Goal: Task Accomplishment & Management: Use online tool/utility

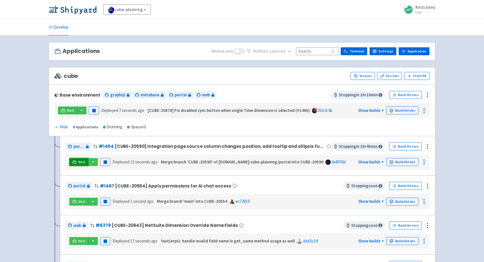
click at [78, 159] on span "Visit" at bounding box center [81, 161] width 7 height 5
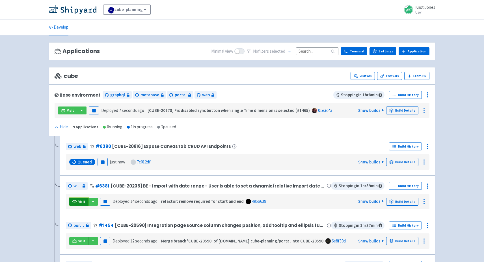
click at [77, 198] on link "Visit" at bounding box center [78, 201] width 19 height 8
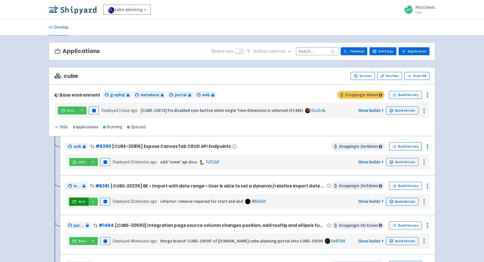
click at [77, 198] on link "Visit" at bounding box center [78, 201] width 19 height 8
click at [81, 201] on span "Visit" at bounding box center [81, 201] width 7 height 5
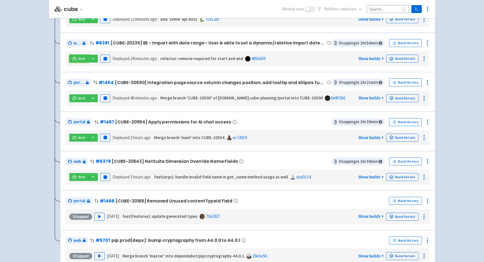
scroll to position [183, 0]
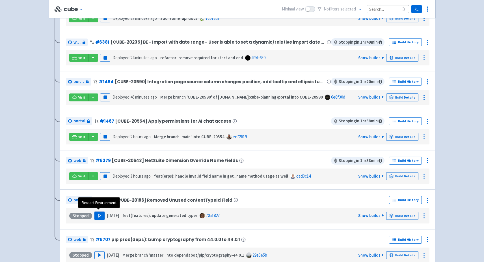
click at [96, 216] on button "Play" at bounding box center [99, 216] width 10 height 8
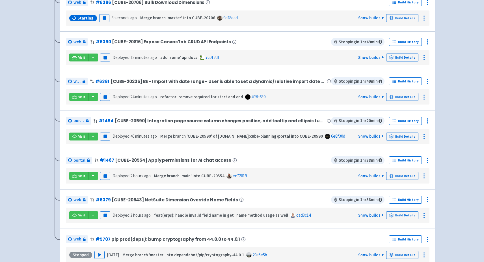
scroll to position [0, 0]
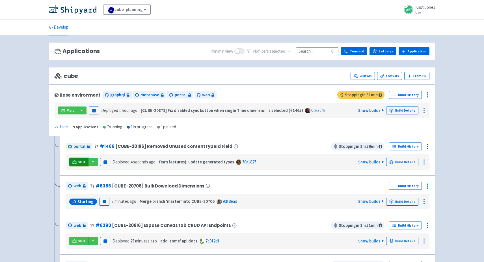
click at [81, 159] on span "Visit" at bounding box center [81, 161] width 7 height 5
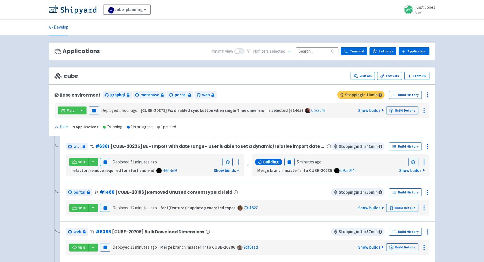
scroll to position [30, 0]
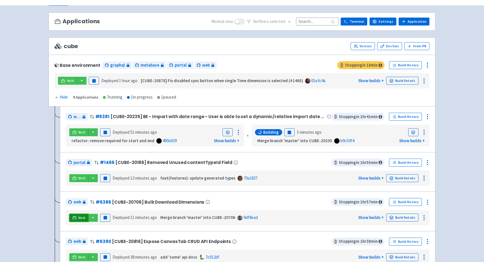
click at [79, 215] on span "Visit" at bounding box center [81, 217] width 7 height 5
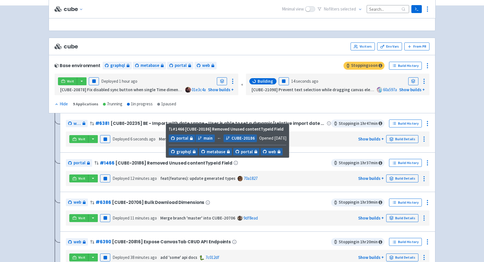
scroll to position [256, 0]
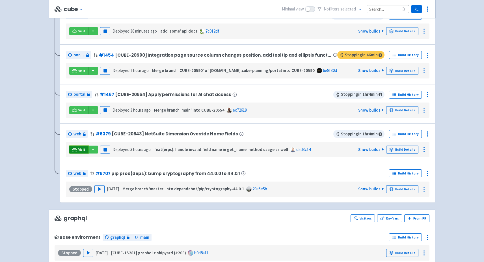
click at [78, 145] on link "Visit" at bounding box center [78, 149] width 19 height 8
